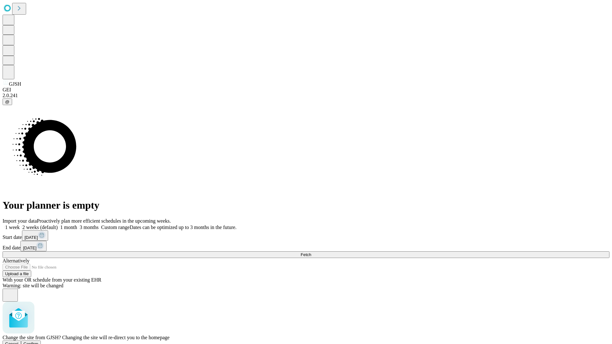
click at [39, 342] on span "Confirm" at bounding box center [31, 344] width 15 height 5
click at [77, 225] on label "1 month" at bounding box center [67, 227] width 19 height 5
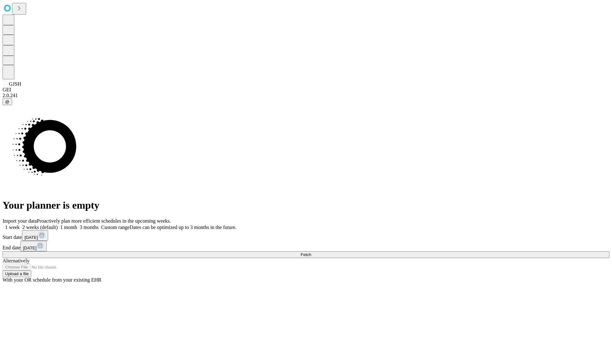
click at [311, 252] on span "Fetch" at bounding box center [306, 254] width 11 height 5
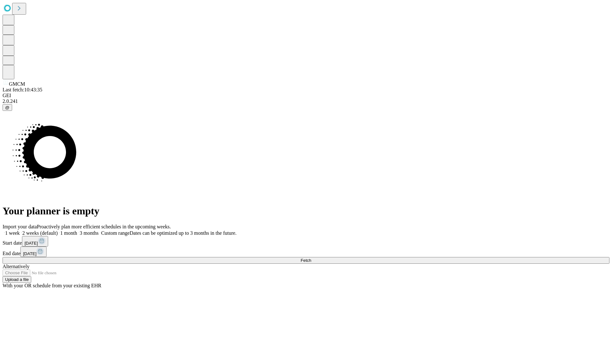
click at [311, 258] on span "Fetch" at bounding box center [306, 260] width 11 height 5
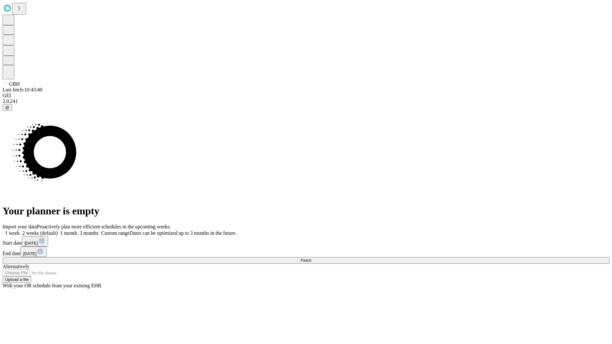
click at [77, 230] on label "1 month" at bounding box center [67, 232] width 19 height 5
click at [311, 258] on span "Fetch" at bounding box center [306, 260] width 11 height 5
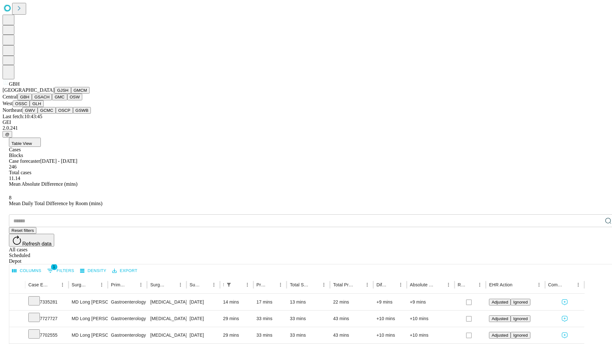
click at [49, 100] on button "GSACH" at bounding box center [42, 97] width 20 height 7
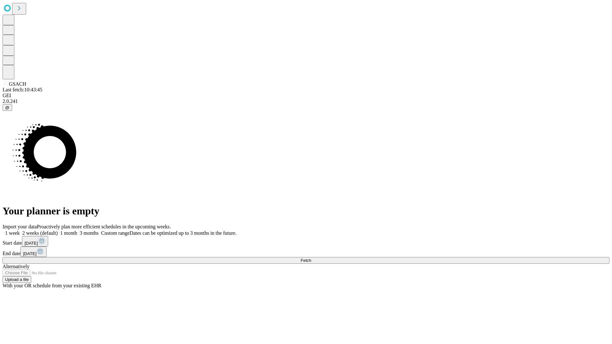
click at [77, 230] on label "1 month" at bounding box center [67, 232] width 19 height 5
click at [311, 258] on span "Fetch" at bounding box center [306, 260] width 11 height 5
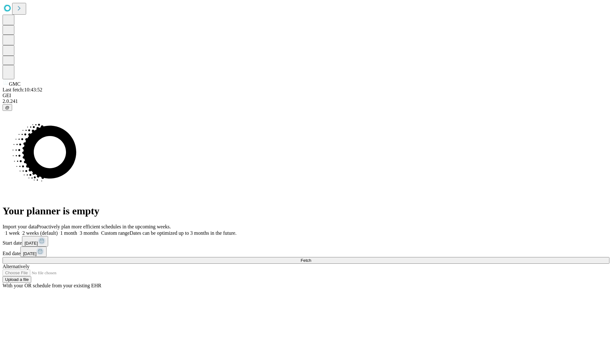
click at [77, 230] on label "1 month" at bounding box center [67, 232] width 19 height 5
click at [311, 258] on span "Fetch" at bounding box center [306, 260] width 11 height 5
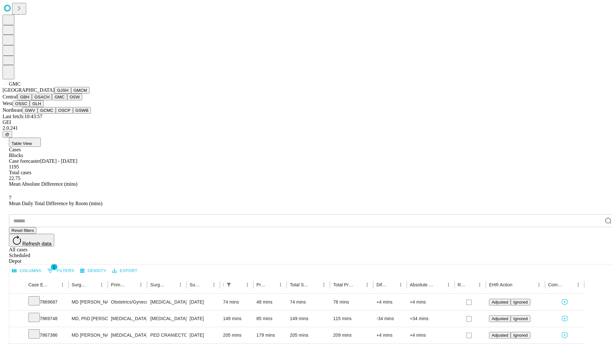
click at [67, 100] on button "OSW" at bounding box center [74, 97] width 15 height 7
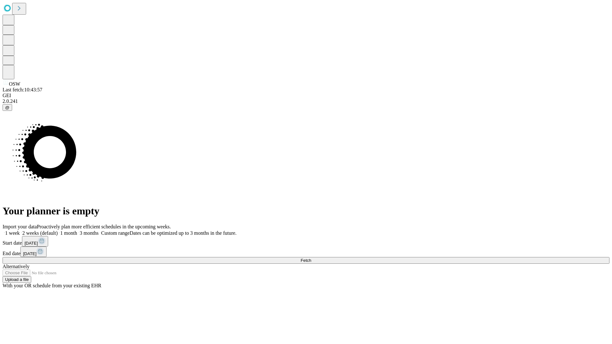
click at [77, 230] on label "1 month" at bounding box center [67, 232] width 19 height 5
click at [311, 258] on span "Fetch" at bounding box center [306, 260] width 11 height 5
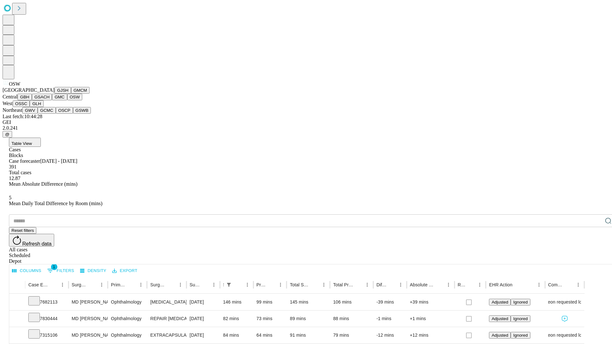
click at [30, 107] on button "OSSC" at bounding box center [21, 103] width 17 height 7
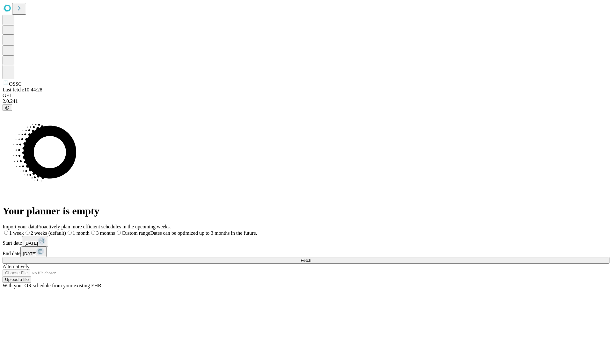
click at [90, 230] on label "1 month" at bounding box center [78, 232] width 24 height 5
click at [311, 258] on span "Fetch" at bounding box center [306, 260] width 11 height 5
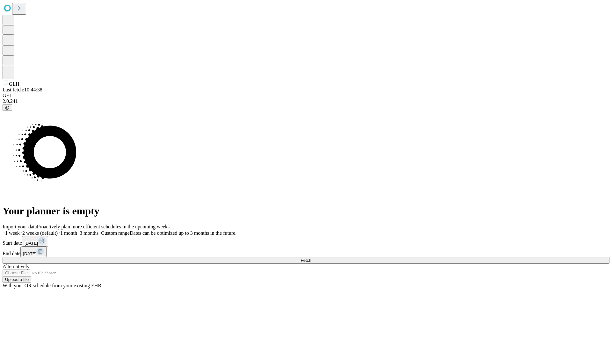
click at [77, 230] on label "1 month" at bounding box center [67, 232] width 19 height 5
click at [311, 258] on span "Fetch" at bounding box center [306, 260] width 11 height 5
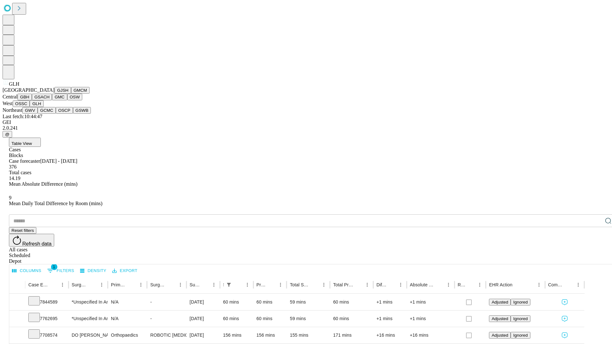
click at [38, 114] on button "GWV" at bounding box center [29, 110] width 15 height 7
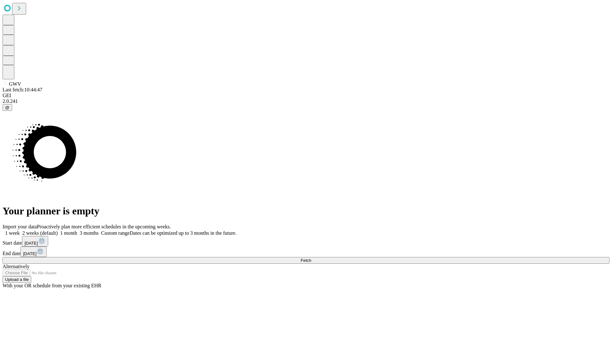
click at [77, 230] on label "1 month" at bounding box center [67, 232] width 19 height 5
click at [311, 258] on span "Fetch" at bounding box center [306, 260] width 11 height 5
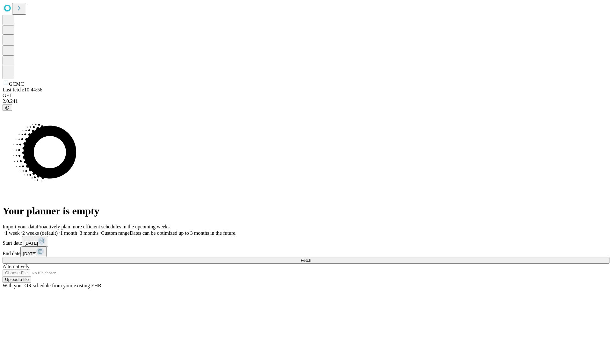
click at [77, 230] on label "1 month" at bounding box center [67, 232] width 19 height 5
click at [311, 258] on span "Fetch" at bounding box center [306, 260] width 11 height 5
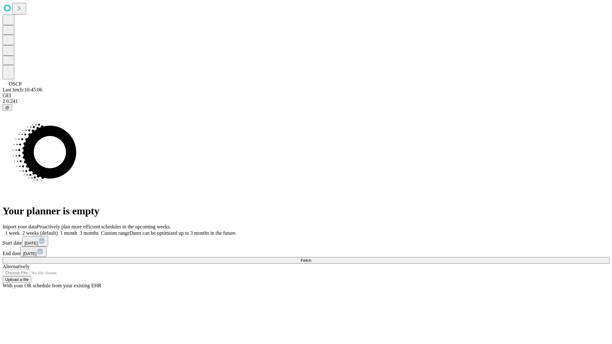
click at [77, 230] on label "1 month" at bounding box center [67, 232] width 19 height 5
click at [311, 258] on span "Fetch" at bounding box center [306, 260] width 11 height 5
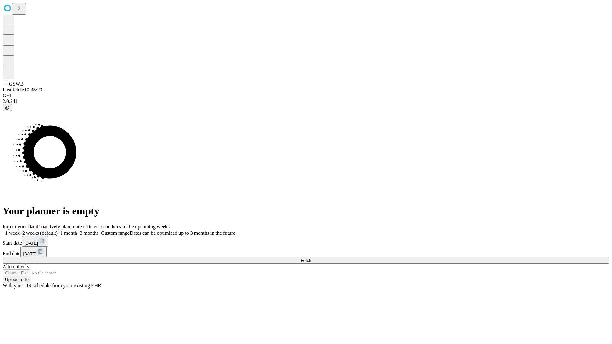
click at [77, 230] on label "1 month" at bounding box center [67, 232] width 19 height 5
click at [311, 258] on span "Fetch" at bounding box center [306, 260] width 11 height 5
